Goal: Task Accomplishment & Management: Use online tool/utility

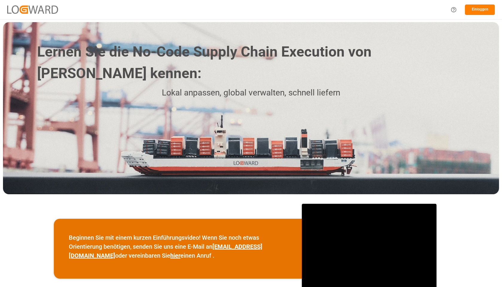
click at [475, 10] on font "Einloggen" at bounding box center [480, 9] width 16 height 4
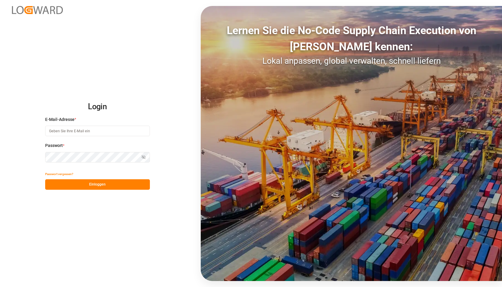
type input "[EMAIL_ADDRESS][DOMAIN_NAME]"
click at [75, 183] on button "Einloggen" at bounding box center [97, 184] width 105 height 10
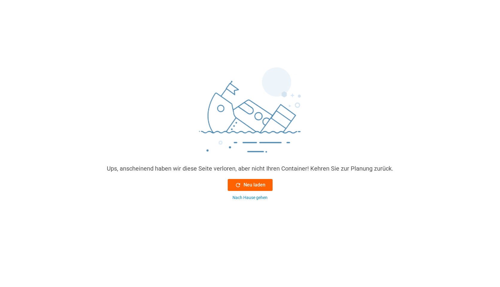
click at [258, 186] on font "Neu laden" at bounding box center [255, 185] width 22 height 6
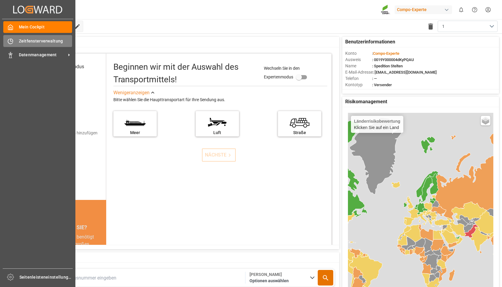
click at [33, 39] on font "Zeitfensterverwaltung" at bounding box center [41, 41] width 44 height 5
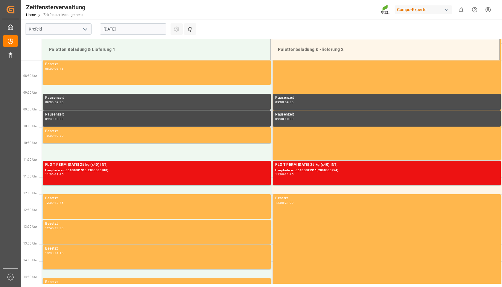
scroll to position [279, 0]
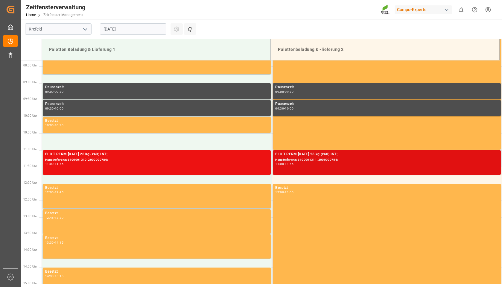
click at [294, 161] on font "Hauptreferenz: 6100001311, 2000000754;" at bounding box center [306, 159] width 63 height 3
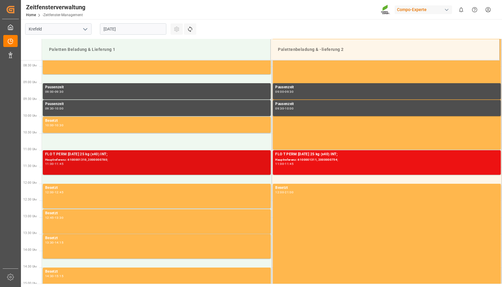
click at [193, 165] on div "11:00 - 11:45" at bounding box center [156, 164] width 223 height 3
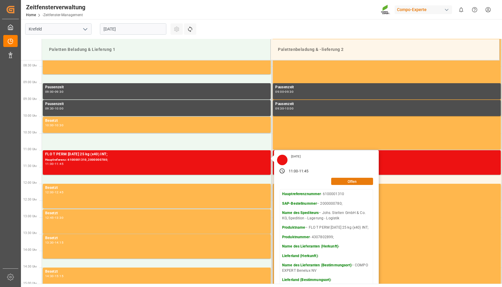
click at [338, 181] on button "Offen" at bounding box center [352, 181] width 42 height 7
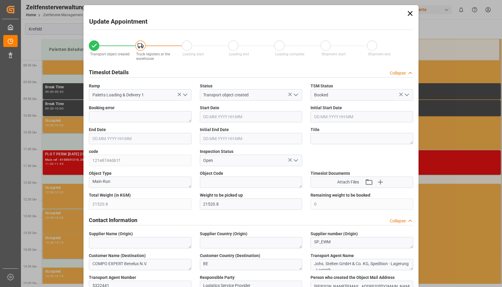
type input "21520.8"
type input "0"
type input "[DATE] 11:00"
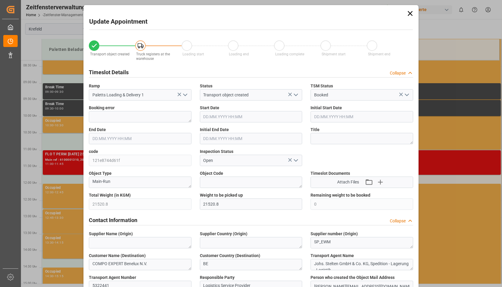
type input "[DATE] 11:00"
type input "[DATE] 11:45"
type input "[DATE] 11:30"
type input "[DATE] 05:55"
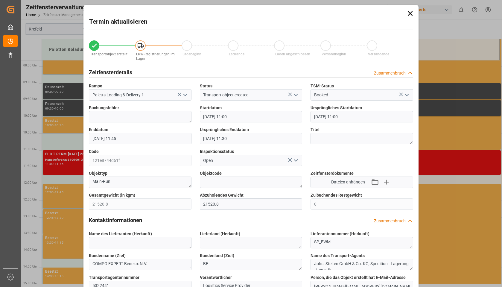
click at [410, 12] on icon at bounding box center [410, 13] width 5 height 5
